Goal: Find specific page/section: Find specific page/section

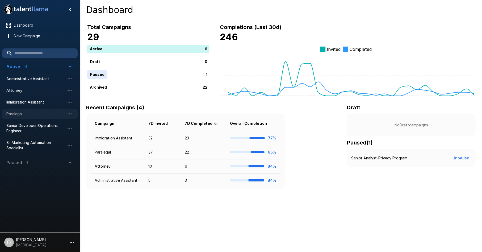
click at [35, 114] on span "Paralegal" at bounding box center [35, 113] width 58 height 5
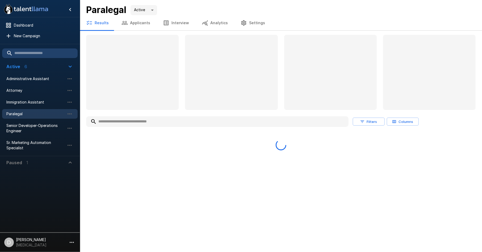
click at [132, 122] on input "text" at bounding box center [217, 122] width 262 height 10
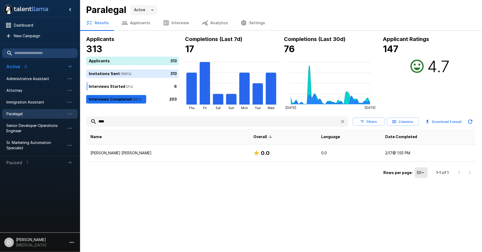
drag, startPoint x: 87, startPoint y: 123, endPoint x: 83, endPoint y: 123, distance: 3.2
click at [83, 123] on div "Applicants 313 Applicants 313 Invitations Sent ( 100 %) 313 Interviews Started …" at bounding box center [281, 107] width 402 height 145
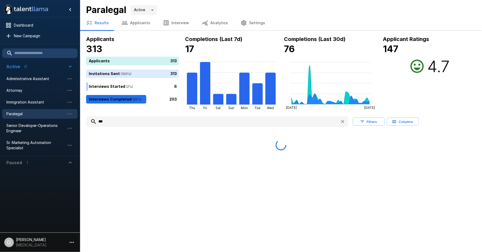
type input "****"
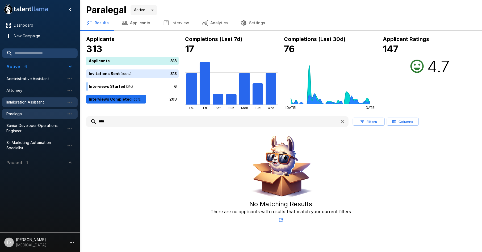
click at [28, 98] on div "Immigration Assistant" at bounding box center [40, 102] width 76 height 10
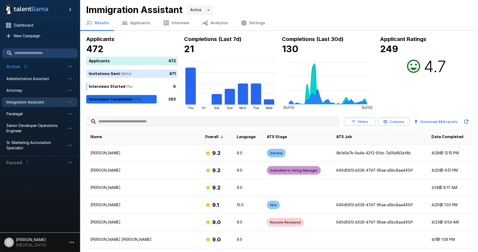
click at [123, 124] on input "text" at bounding box center [212, 122] width 253 height 10
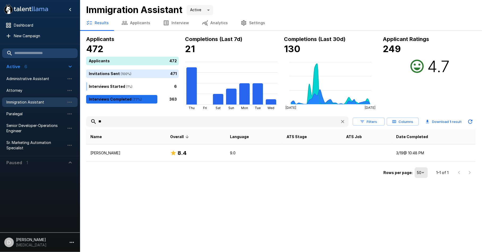
type input "*"
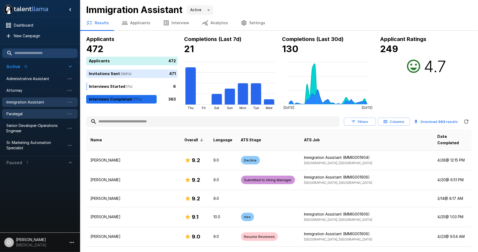
click at [35, 114] on span "Paralegal" at bounding box center [35, 113] width 58 height 5
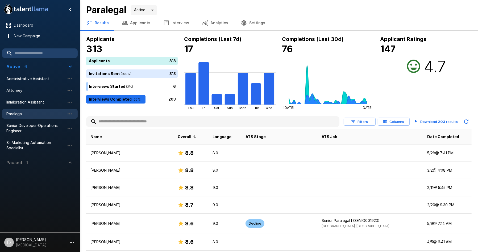
click at [112, 121] on input "text" at bounding box center [212, 122] width 253 height 10
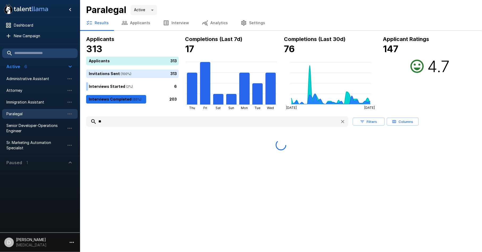
type input "*"
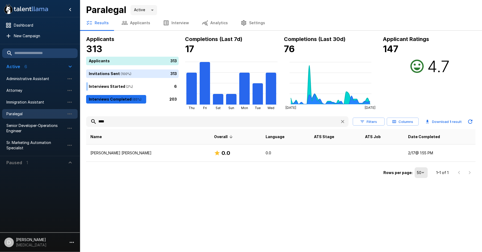
type input "****"
